Goal: Information Seeking & Learning: Find contact information

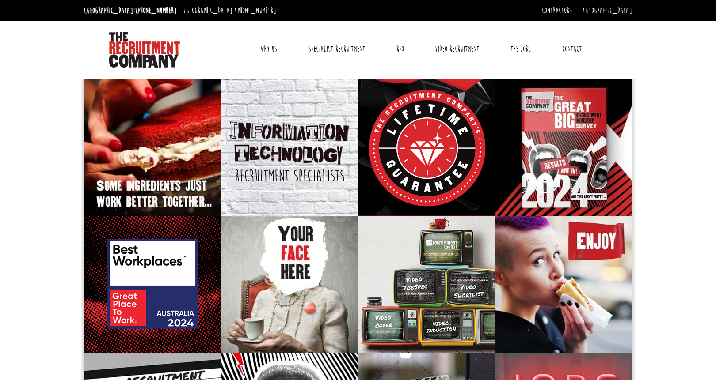
click at [569, 49] on link "Contact" at bounding box center [571, 49] width 33 height 22
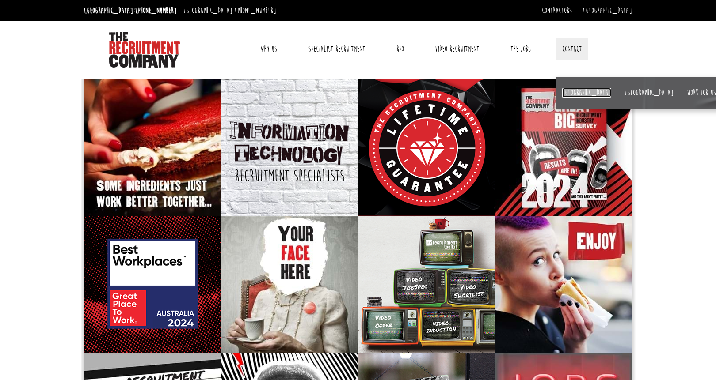
click at [572, 89] on link "[GEOGRAPHIC_DATA]" at bounding box center [586, 93] width 49 height 10
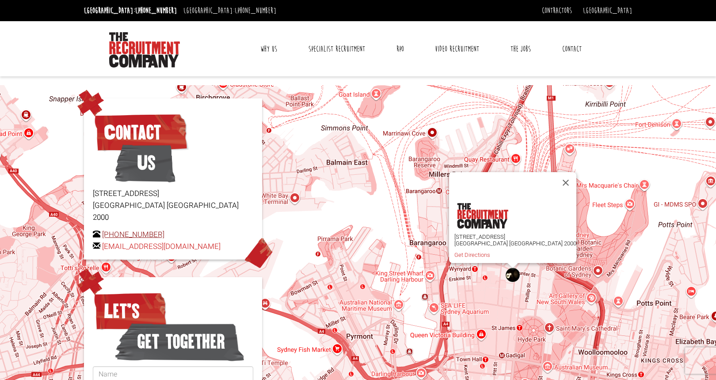
drag, startPoint x: 159, startPoint y: 224, endPoint x: 117, endPoint y: 226, distance: 42.0
click at [117, 229] on p "[PHONE_NUMBER] [EMAIL_ADDRESS][DOMAIN_NAME]" at bounding box center [173, 241] width 160 height 24
copy link "2 8346 6700"
click at [162, 229] on p "[PHONE_NUMBER] [EMAIL_ADDRESS][DOMAIN_NAME]" at bounding box center [173, 241] width 160 height 24
click at [167, 229] on p "+61 2 8346 6700 hello@therecruitmentcompany.com" at bounding box center [173, 241] width 160 height 24
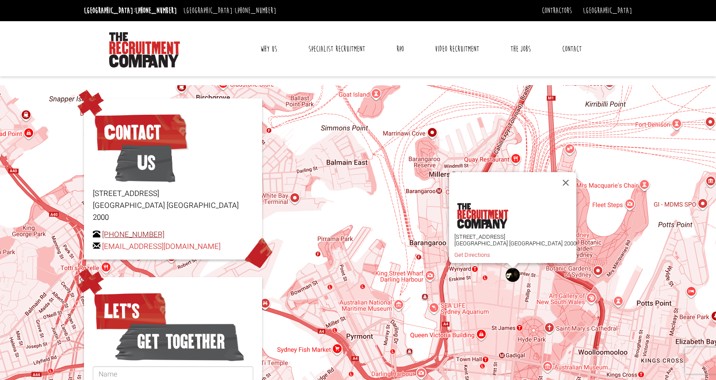
drag, startPoint x: 160, startPoint y: 222, endPoint x: 122, endPoint y: 224, distance: 38.0
click at [122, 229] on p "+61 2 8346 6700 hello@therecruitmentcompany.com" at bounding box center [173, 241] width 160 height 24
copy link "8346 6700"
